Goal: Complete application form: Complete application form

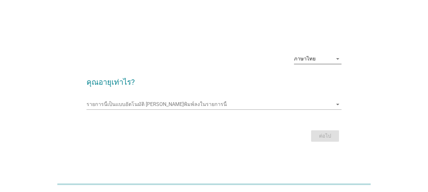
click at [337, 58] on icon "arrow_drop_down" at bounding box center [338, 59] width 8 height 8
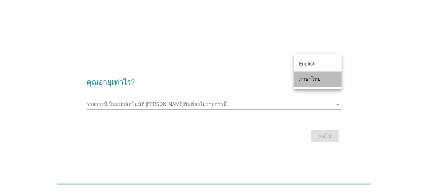
click at [316, 76] on div "ภาษาไทย" at bounding box center [317, 79] width 37 height 8
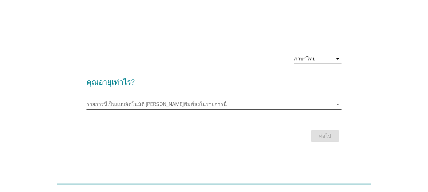
click at [335, 104] on icon "arrow_drop_down" at bounding box center [338, 105] width 8 height 8
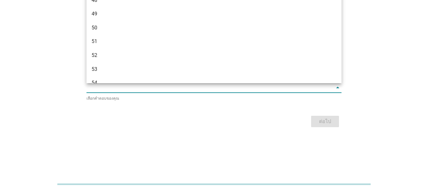
scroll to position [441, 0]
drag, startPoint x: 95, startPoint y: 39, endPoint x: 199, endPoint y: 79, distance: 110.7
click at [95, 39] on div "53" at bounding box center [204, 41] width 225 height 8
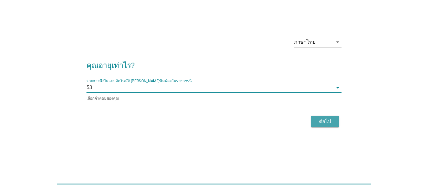
click at [328, 122] on div "ต่อไป" at bounding box center [325, 122] width 18 height 8
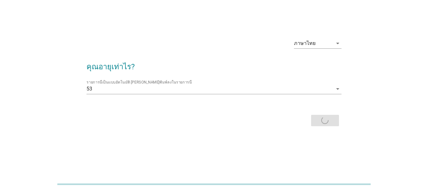
scroll to position [0, 0]
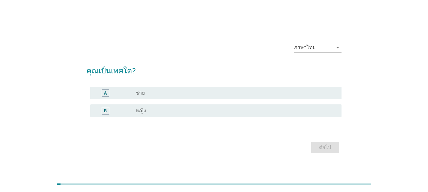
drag, startPoint x: 106, startPoint y: 109, endPoint x: 116, endPoint y: 111, distance: 10.3
click at [113, 110] on div "B" at bounding box center [105, 111] width 20 height 8
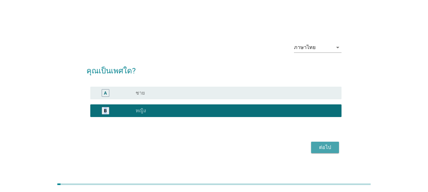
click at [328, 149] on div "ต่อไป" at bounding box center [325, 148] width 18 height 8
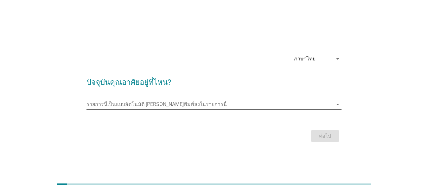
click at [339, 104] on icon "arrow_drop_down" at bounding box center [338, 105] width 8 height 8
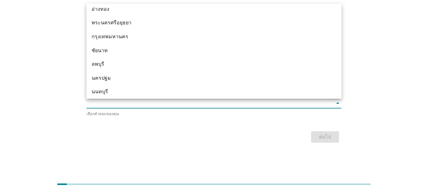
scroll to position [507, 0]
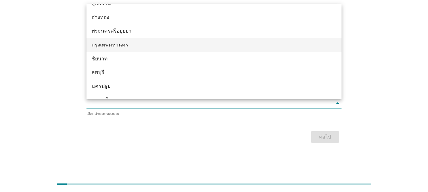
click at [119, 47] on div "กรุงเทพมหานคร" at bounding box center [204, 45] width 225 height 8
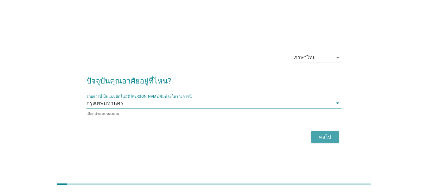
click at [319, 135] on div "ต่อไป" at bounding box center [325, 137] width 18 height 8
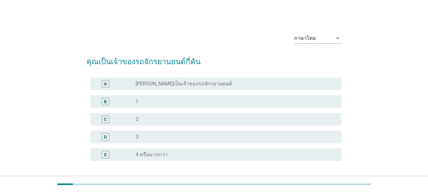
click at [108, 101] on div "B" at bounding box center [106, 102] width 8 height 8
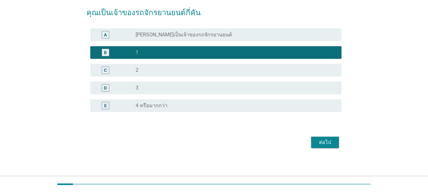
scroll to position [50, 0]
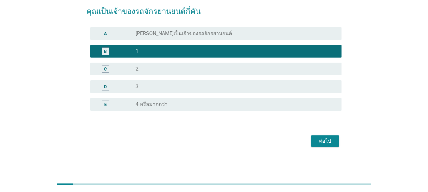
click at [331, 141] on div "ต่อไป" at bounding box center [325, 142] width 18 height 8
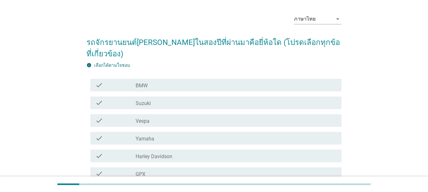
scroll to position [32, 0]
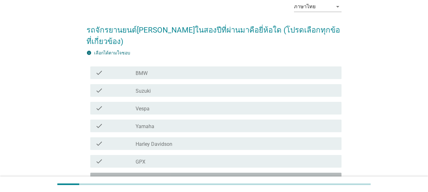
click at [136, 177] on label "Honda" at bounding box center [143, 180] width 15 height 6
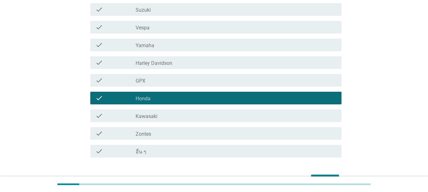
scroll to position [141, 0]
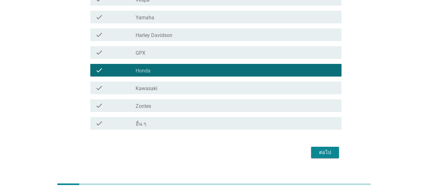
click at [332, 149] on div "ต่อไป" at bounding box center [325, 153] width 18 height 8
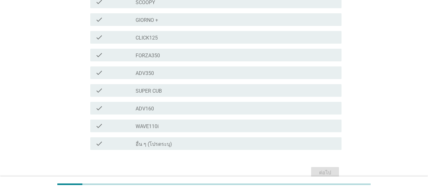
scroll to position [142, 0]
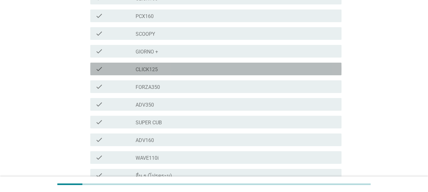
click at [147, 67] on label "CLICK125" at bounding box center [147, 70] width 22 height 6
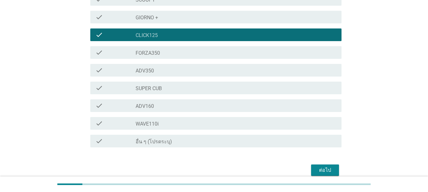
scroll to position [205, 0]
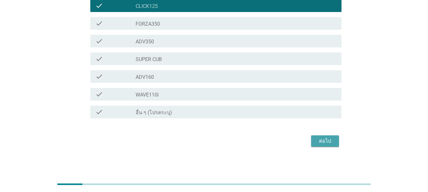
click at [331, 142] on div "ต่อไป" at bounding box center [325, 142] width 18 height 8
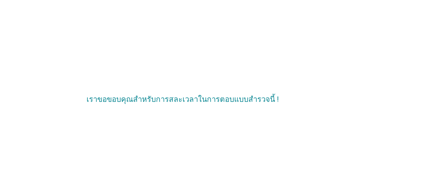
scroll to position [0, 0]
